Goal: Find specific page/section: Find specific page/section

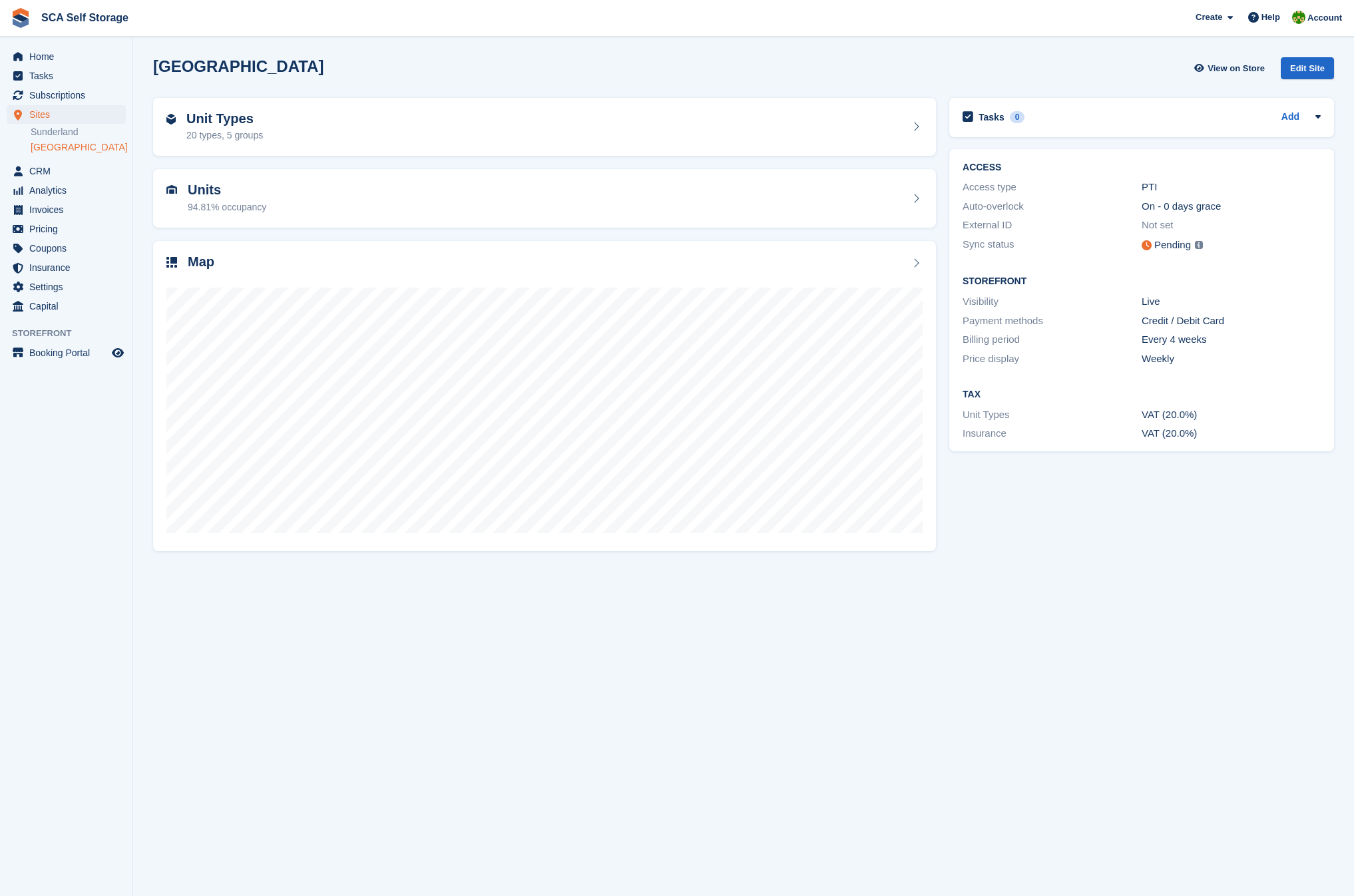
click at [235, 200] on div "94.81% occupancy" at bounding box center [227, 207] width 79 height 14
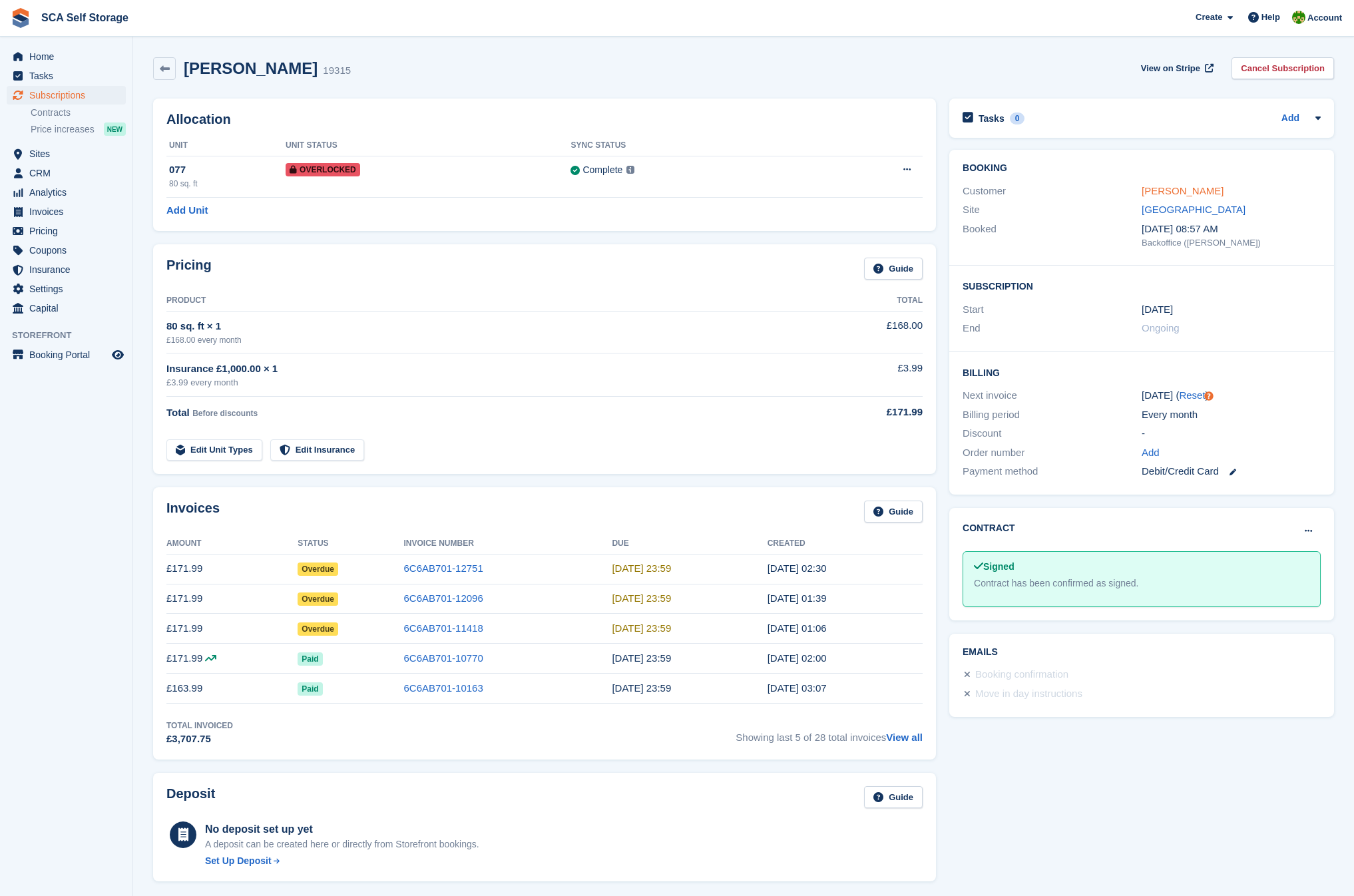
click at [1185, 192] on link "Yekini Sanusi" at bounding box center [1182, 190] width 82 height 11
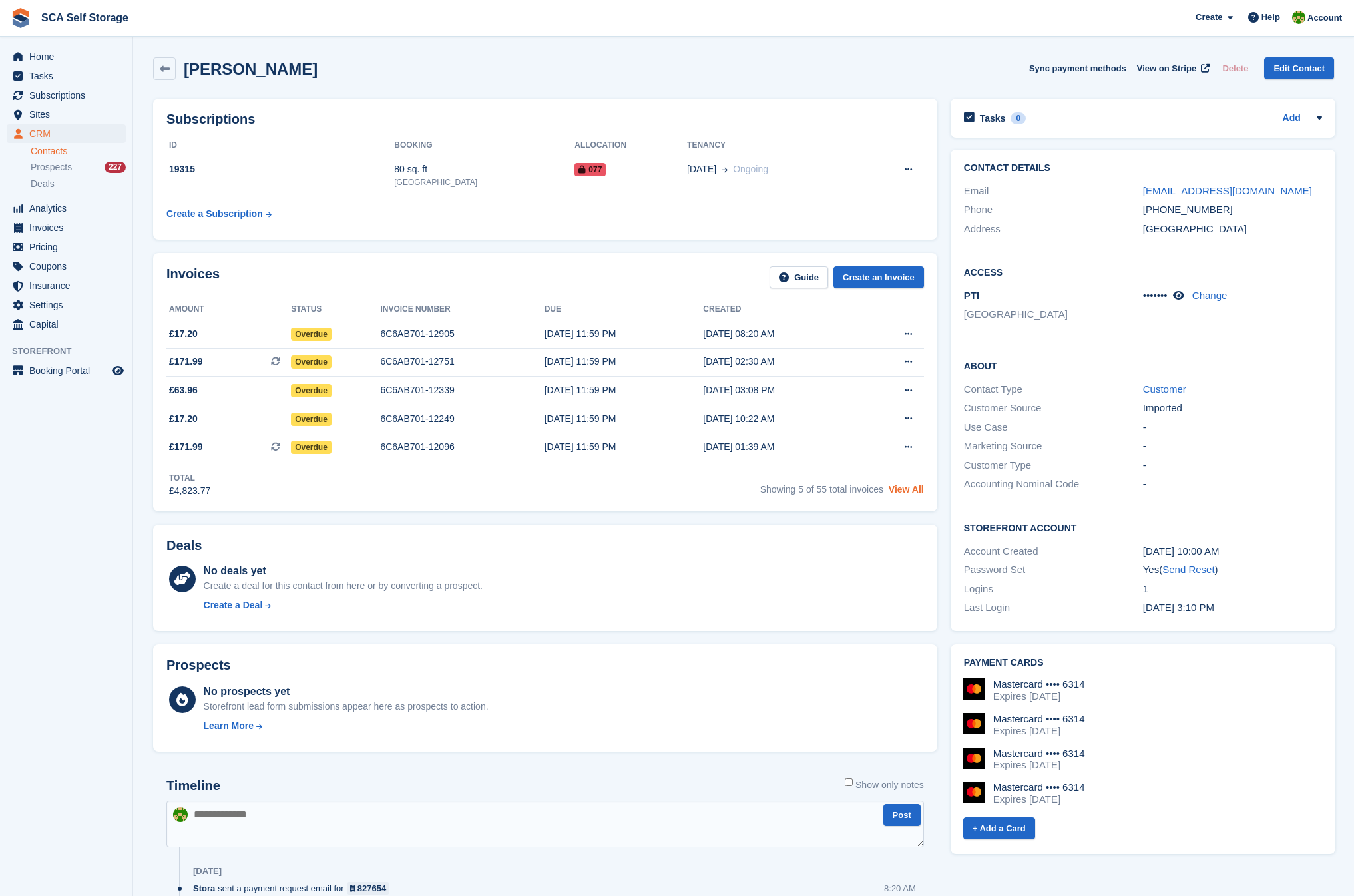
click at [921, 489] on link "View All" at bounding box center [906, 489] width 36 height 10
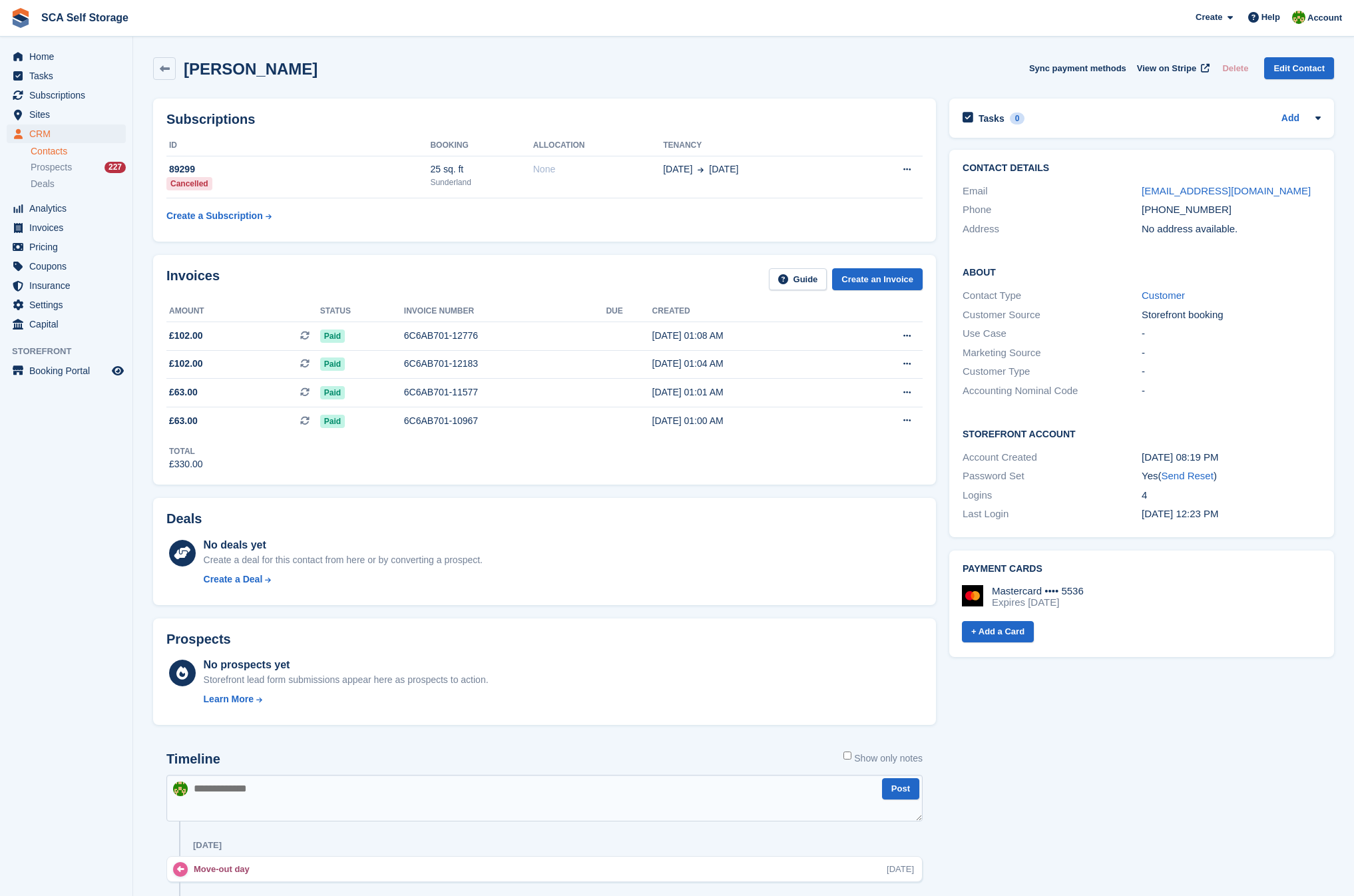
drag, startPoint x: 46, startPoint y: 151, endPoint x: 34, endPoint y: 152, distance: 12.0
click at [46, 151] on link "Contacts" at bounding box center [78, 151] width 95 height 13
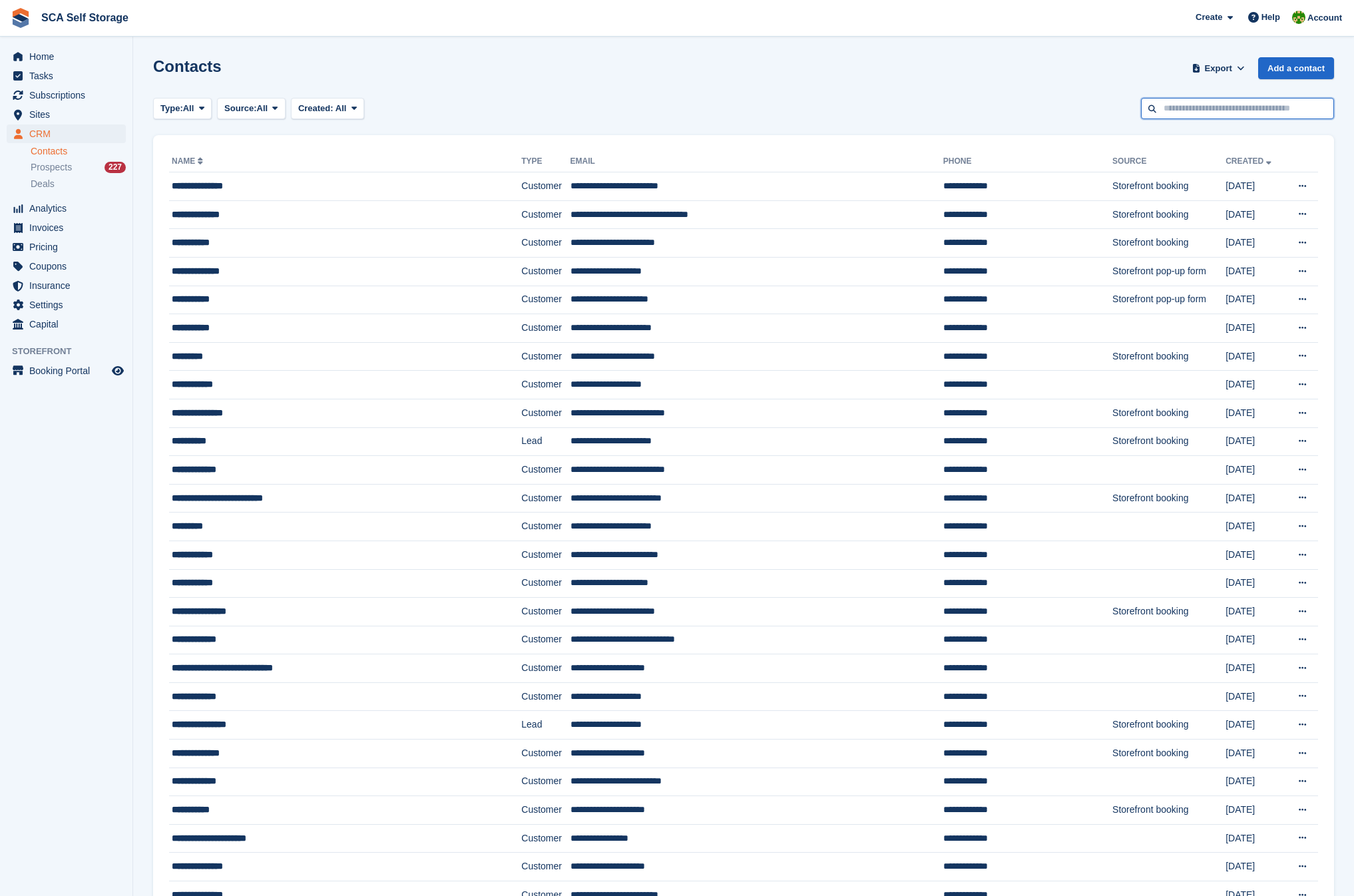
click at [1187, 111] on input "text" at bounding box center [1238, 108] width 193 height 22
type input "******"
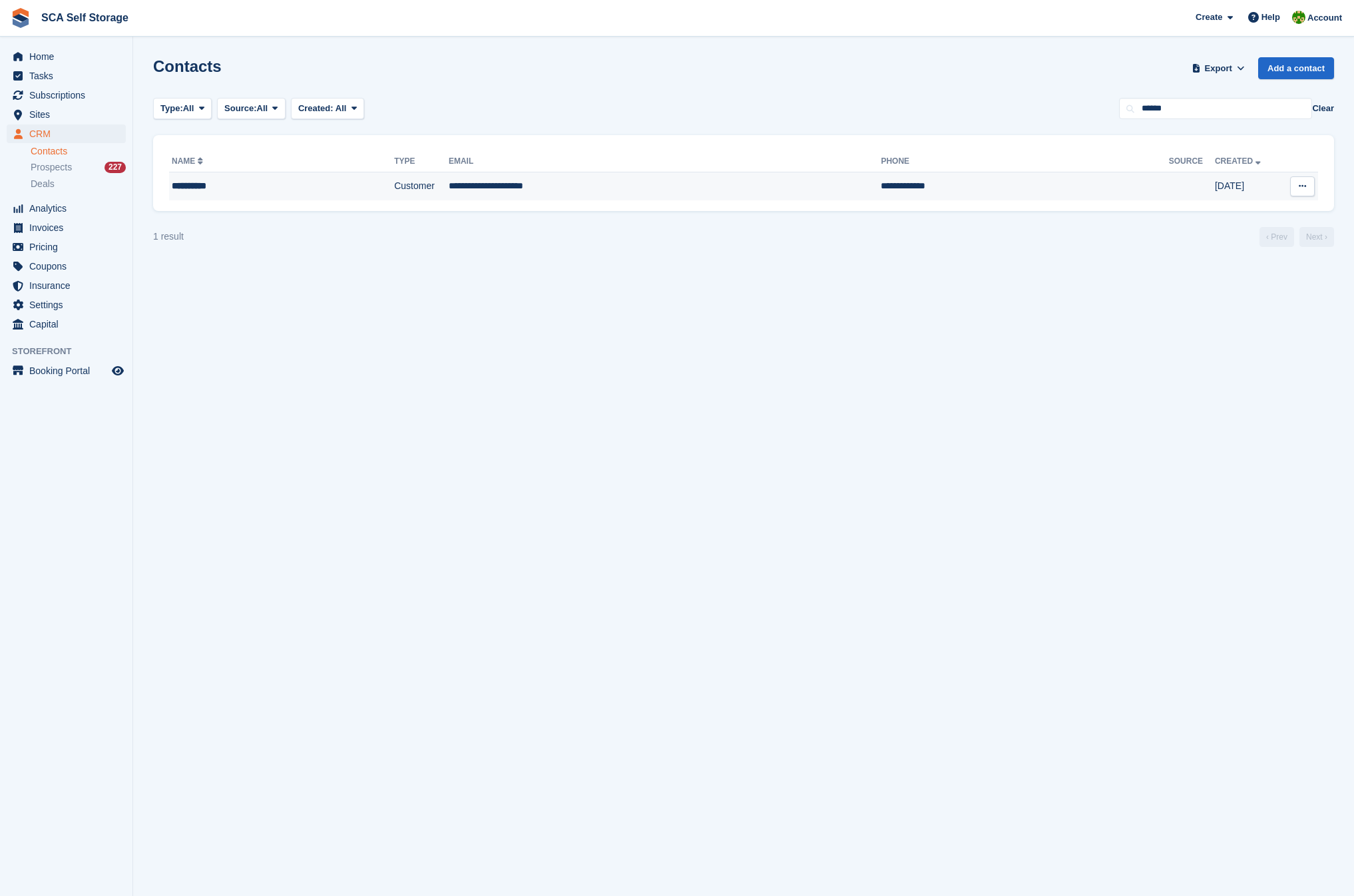
click at [394, 184] on td "Customer" at bounding box center [421, 186] width 54 height 28
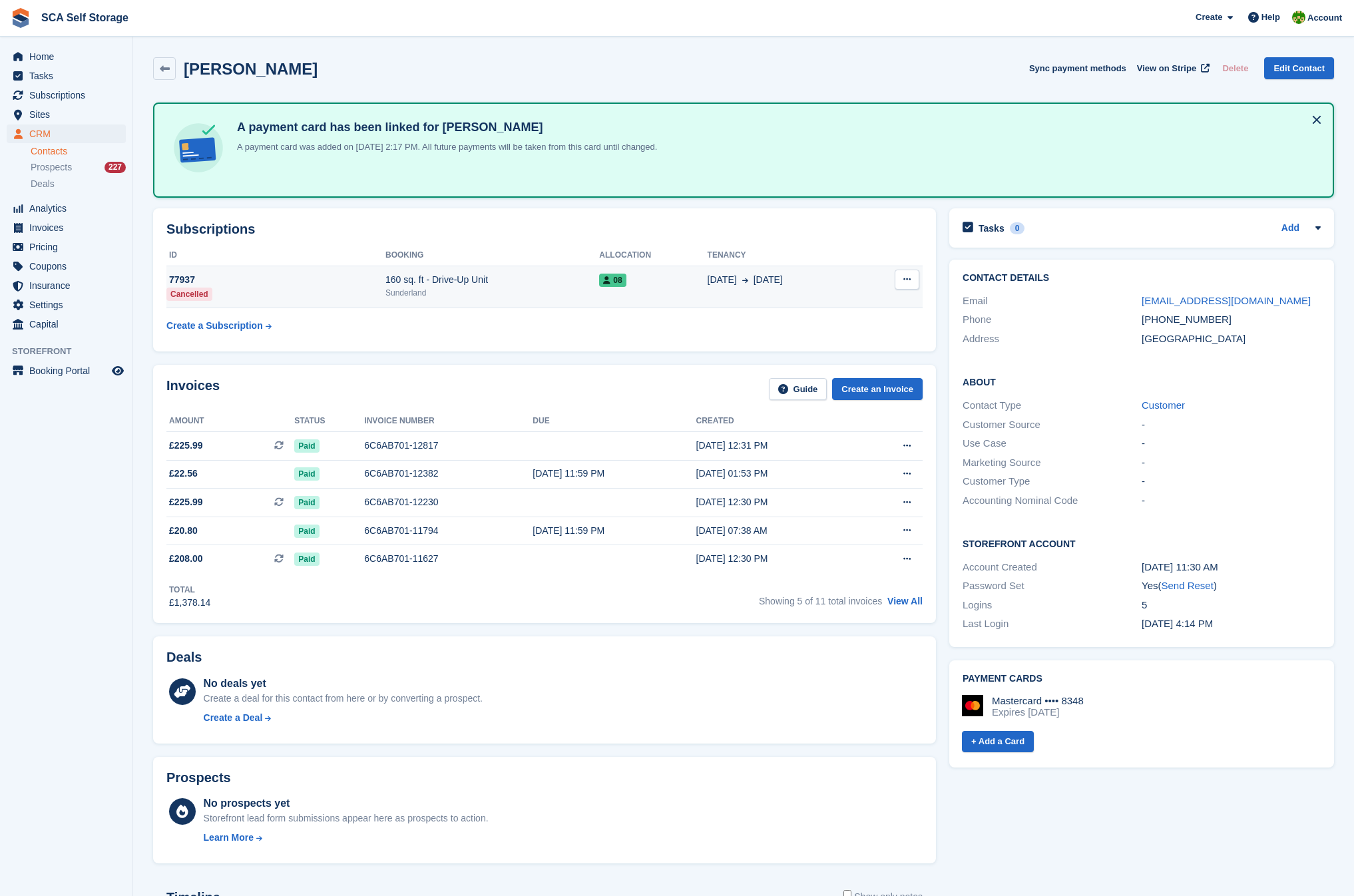
click at [480, 289] on div "Sunderland" at bounding box center [492, 292] width 213 height 12
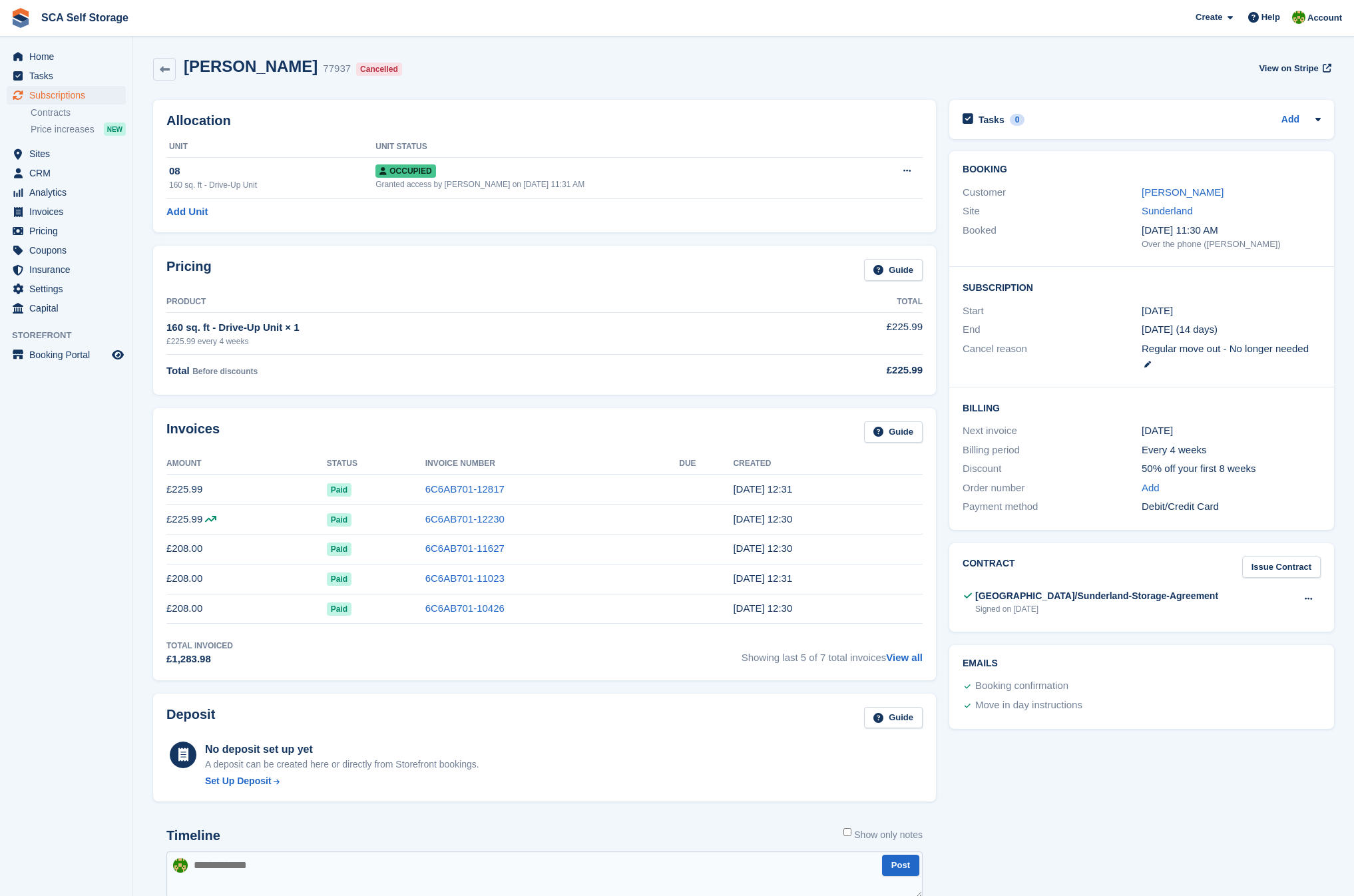
scroll to position [211, 0]
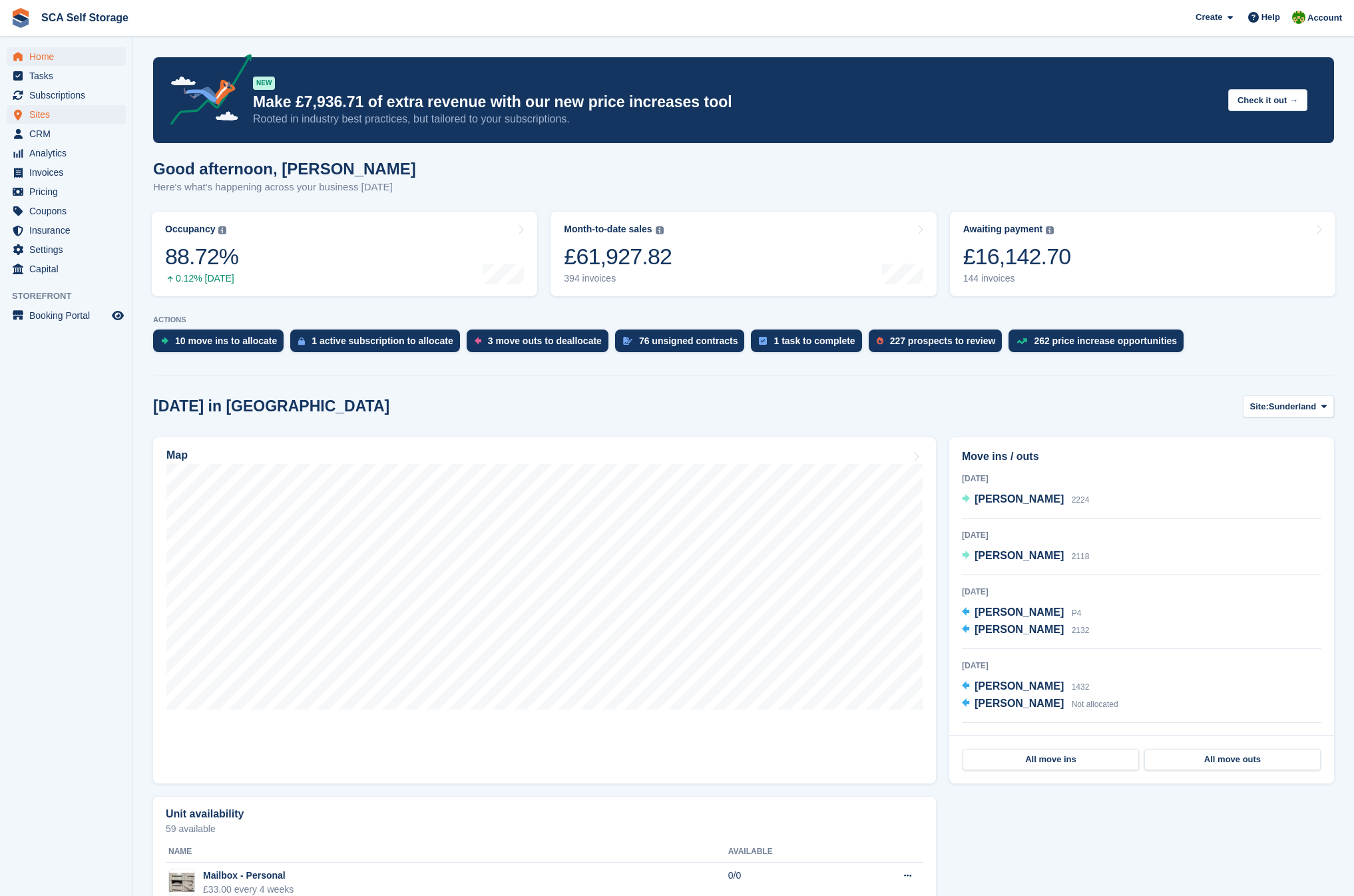
click at [47, 114] on span "Sites" at bounding box center [69, 114] width 80 height 19
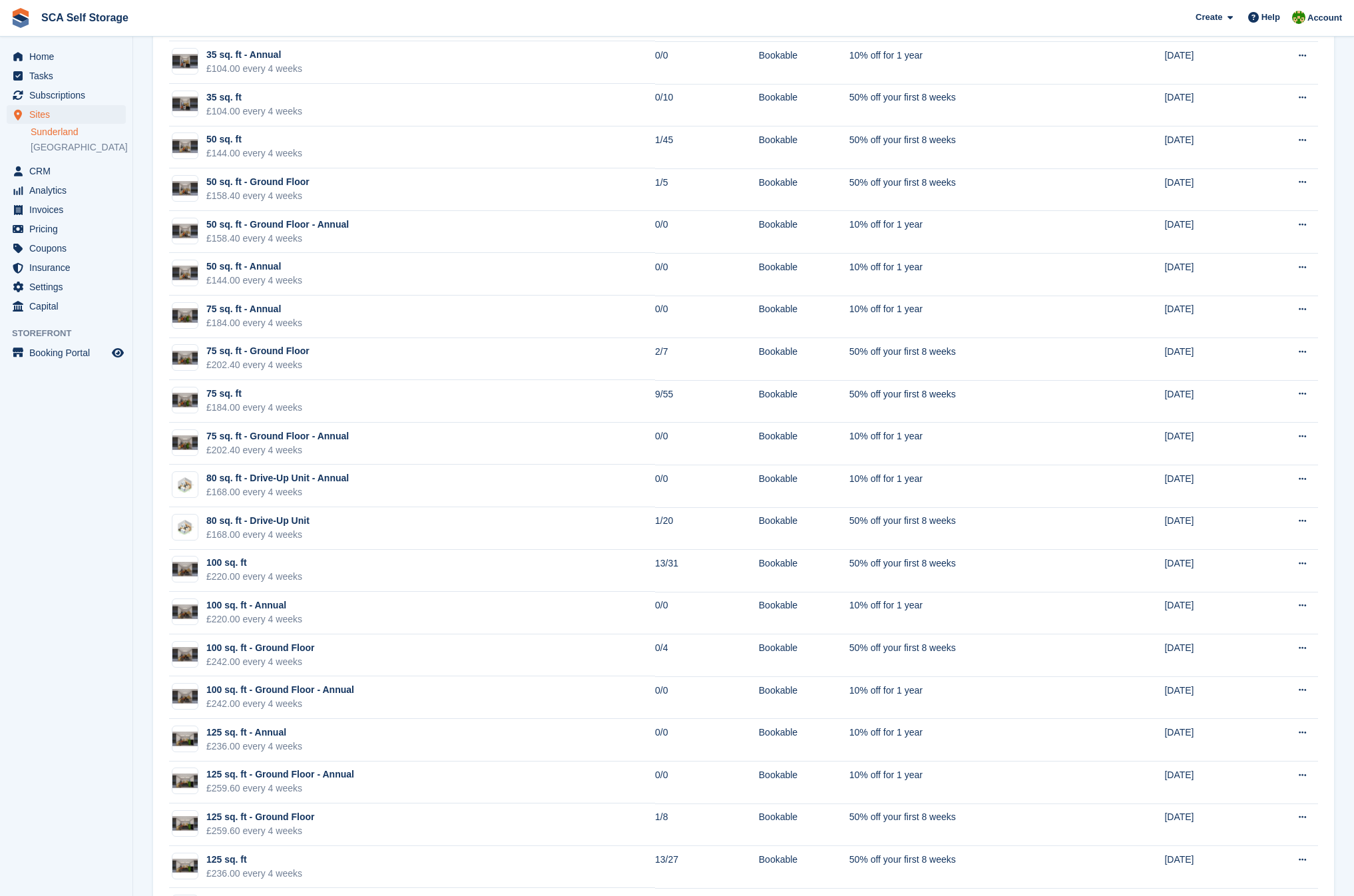
scroll to position [897, 0]
